Goal: Use online tool/utility

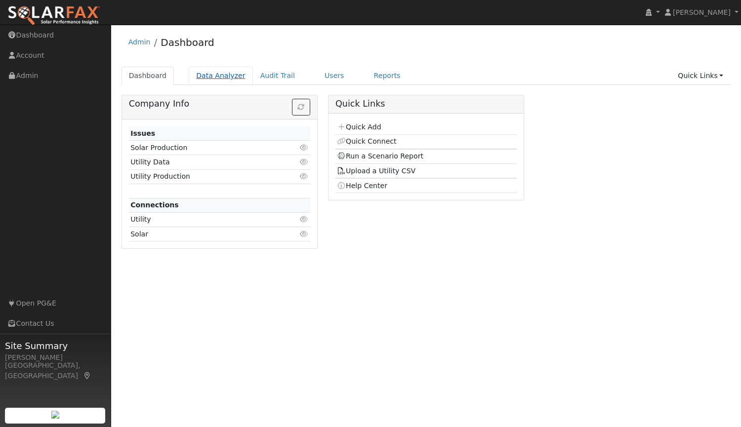
click at [212, 79] on link "Data Analyzer" at bounding box center [221, 76] width 64 height 18
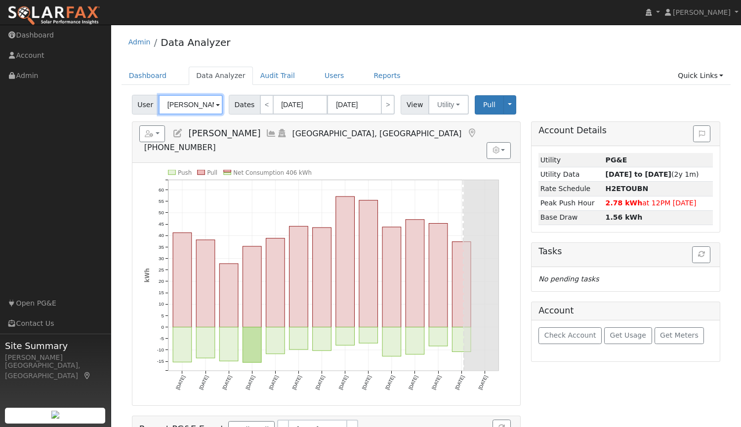
click at [187, 108] on input "[PERSON_NAME]" at bounding box center [191, 105] width 64 height 20
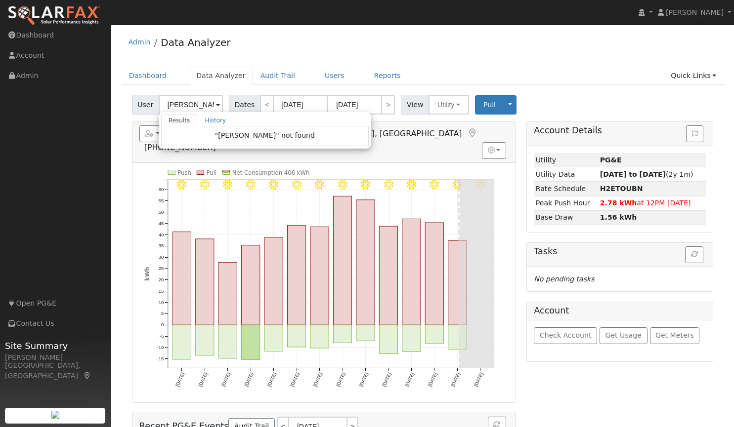
click at [328, 30] on div "Admin Data Analyzer" at bounding box center [423, 45] width 602 height 30
type input "[PERSON_NAME]"
